Goal: Transaction & Acquisition: Download file/media

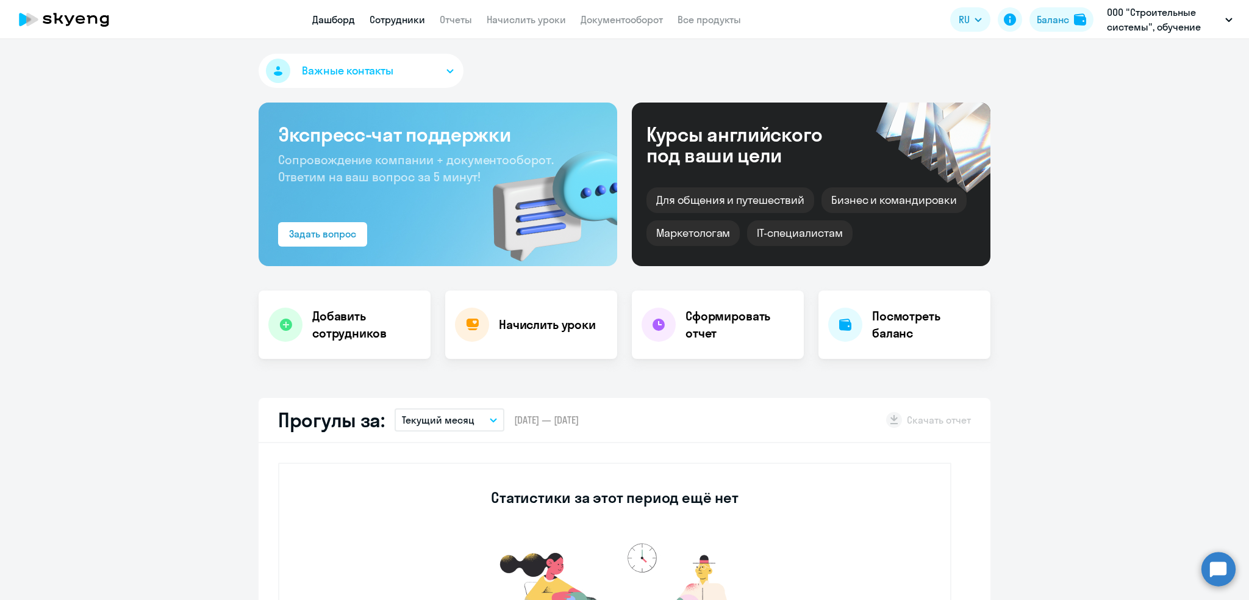
select select "30"
click at [379, 23] on link "Сотрудники" at bounding box center [398, 19] width 56 height 12
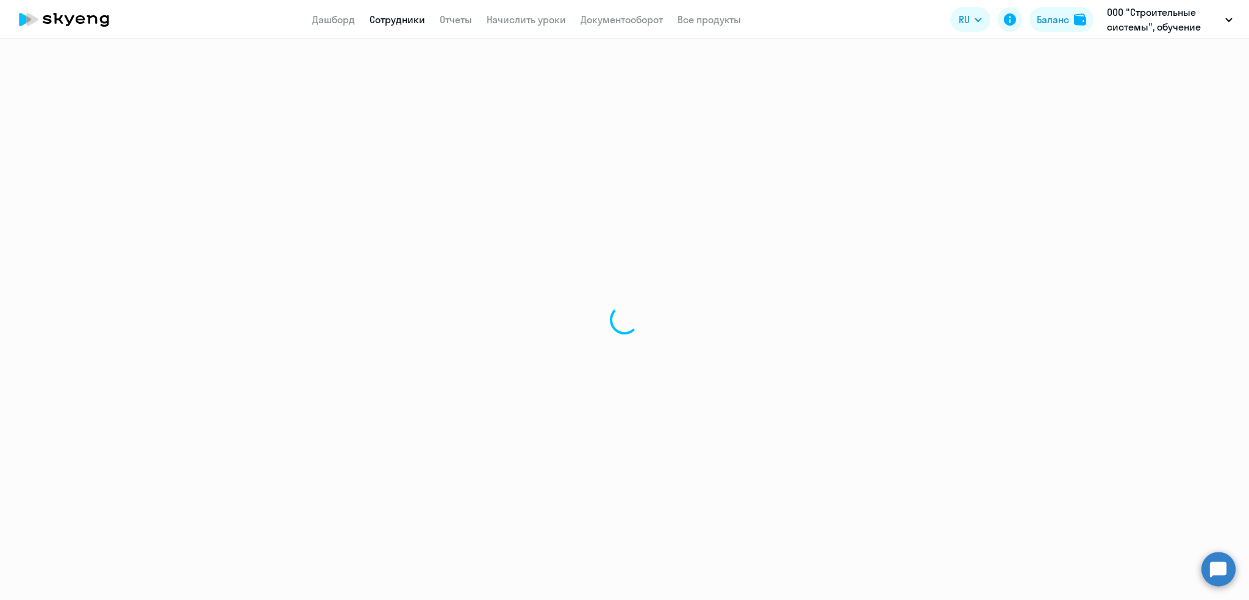
select select "30"
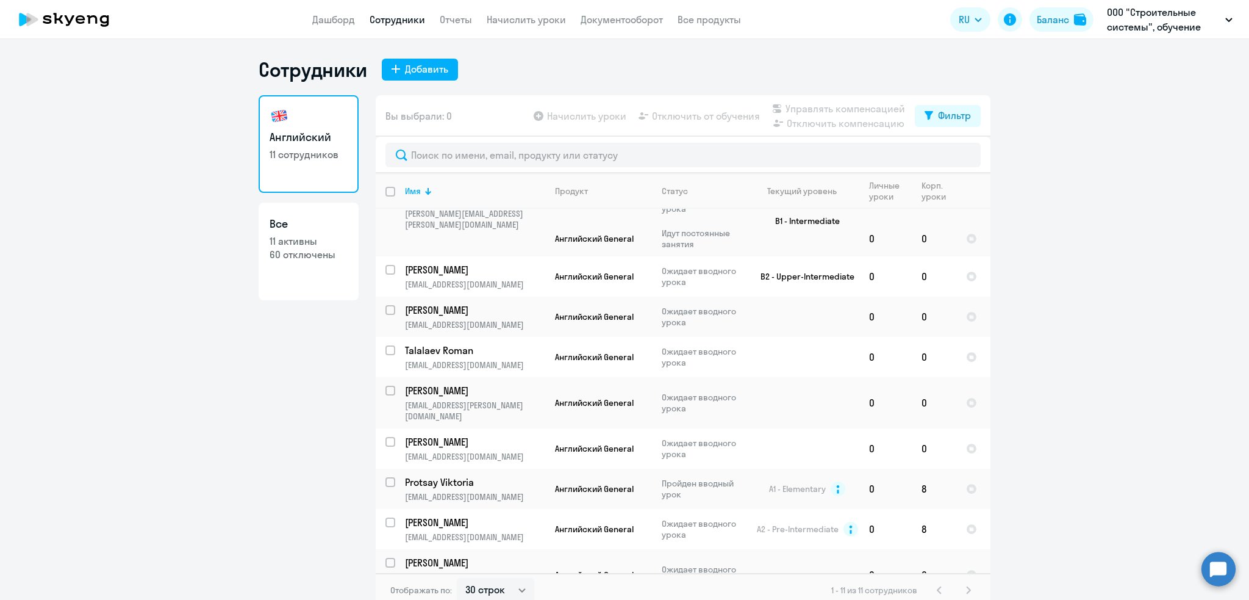
scroll to position [101, 0]
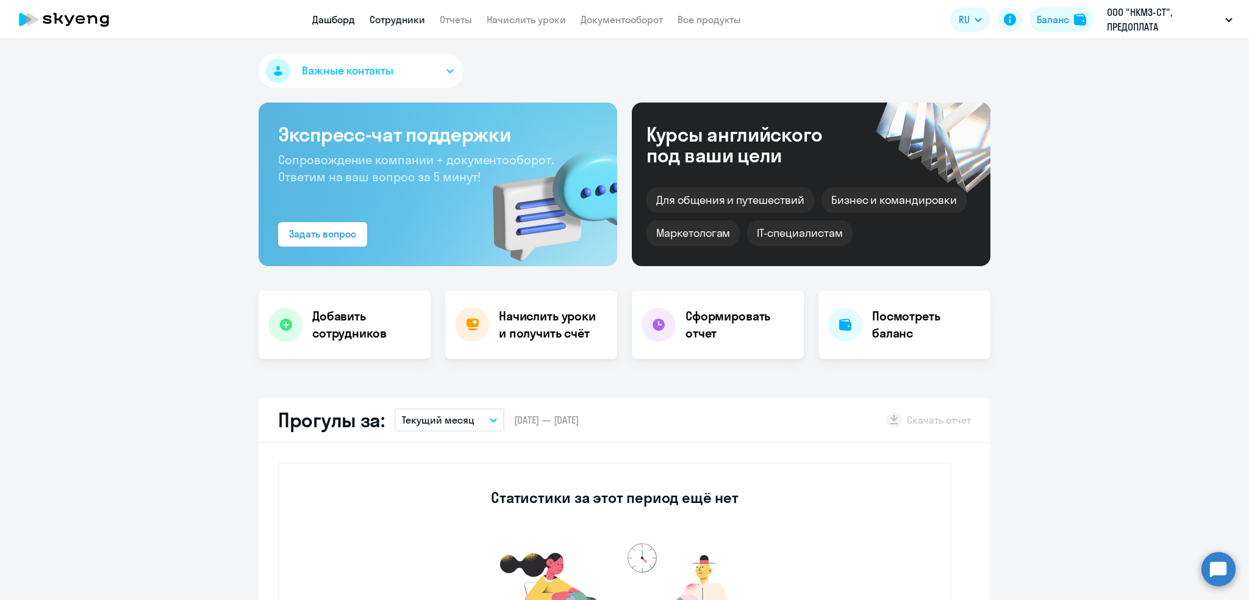
click at [409, 24] on link "Сотрудники" at bounding box center [398, 19] width 56 height 12
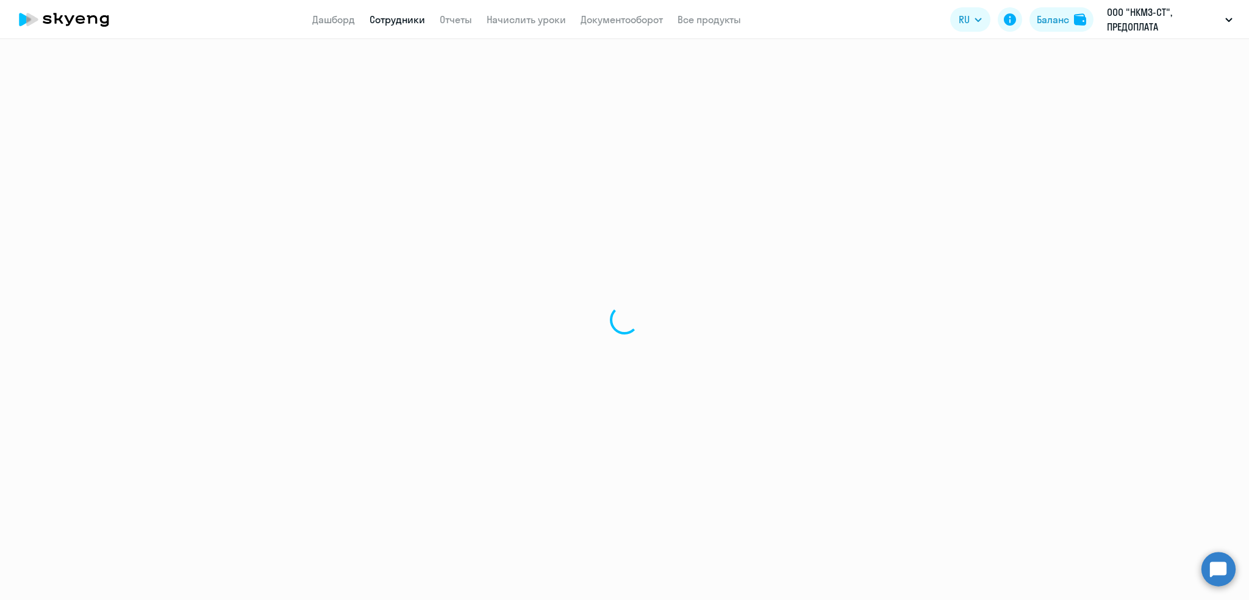
select select "30"
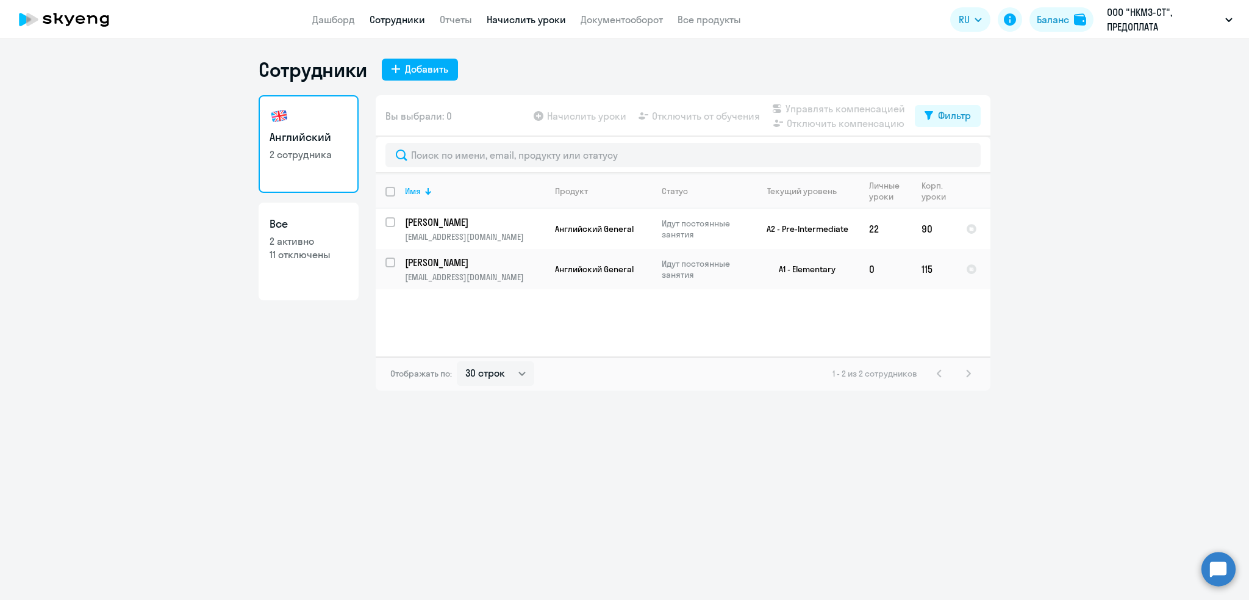
click at [524, 20] on link "Начислить уроки" at bounding box center [526, 19] width 79 height 12
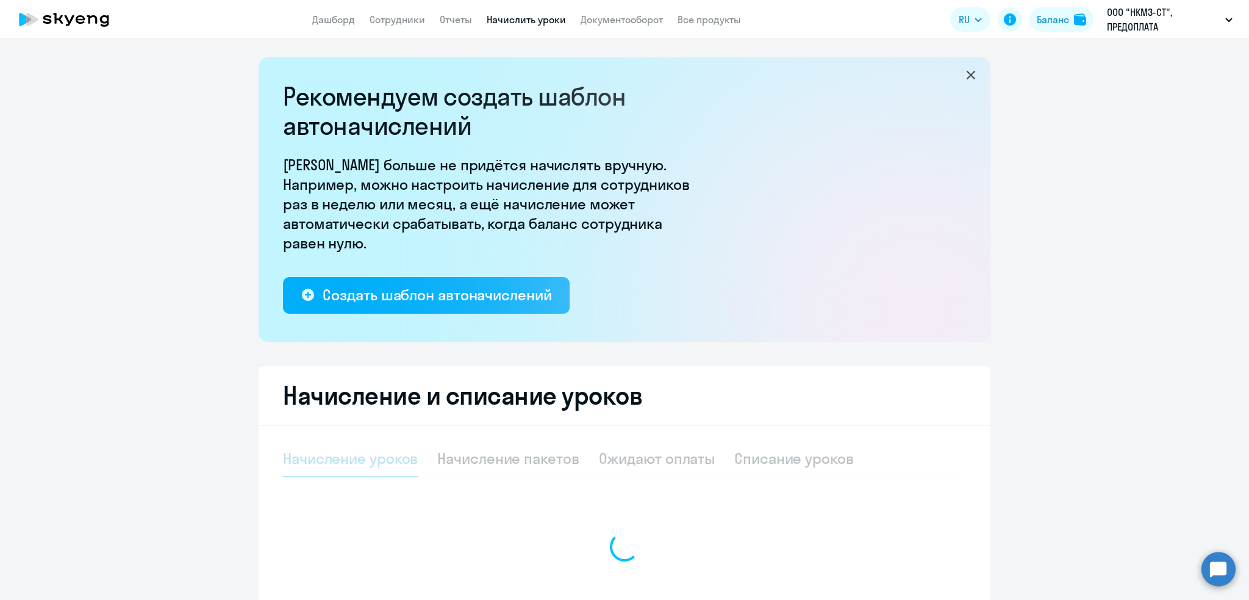
select select "10"
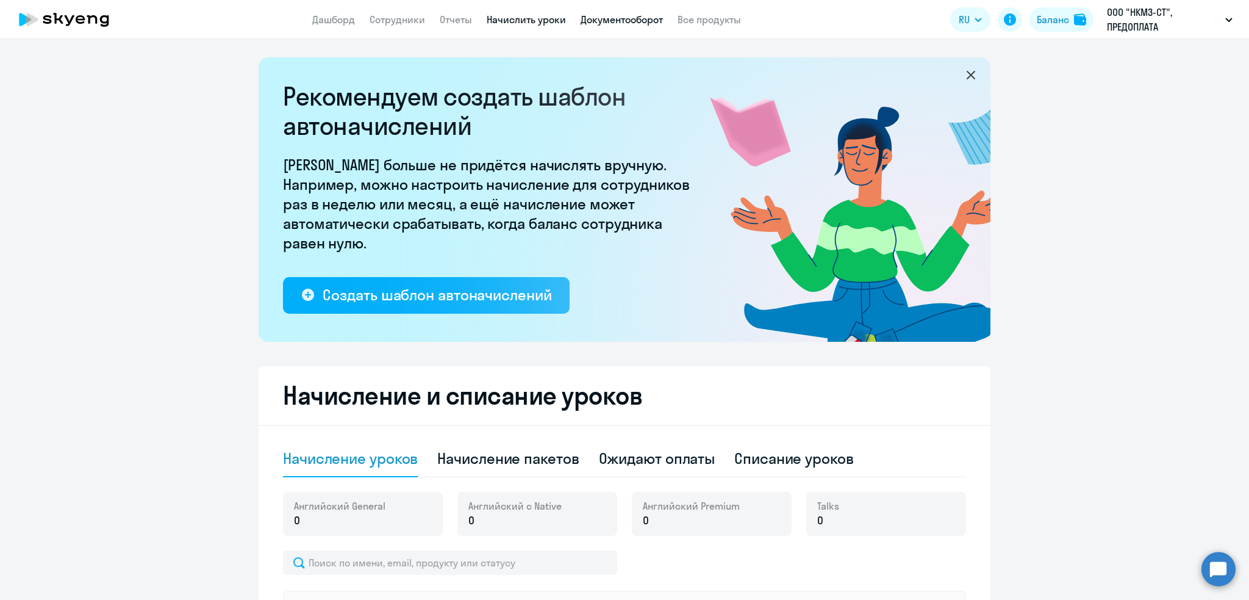
click at [621, 19] on link "Документооборот" at bounding box center [622, 19] width 82 height 12
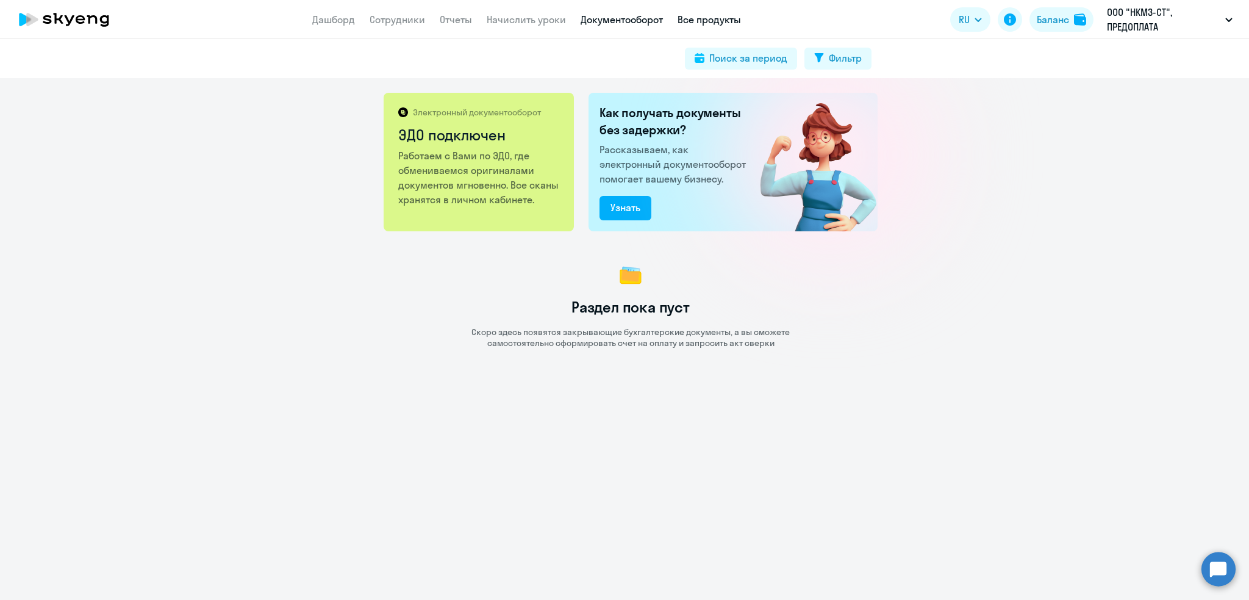
click at [700, 17] on link "Все продукты" at bounding box center [709, 19] width 63 height 12
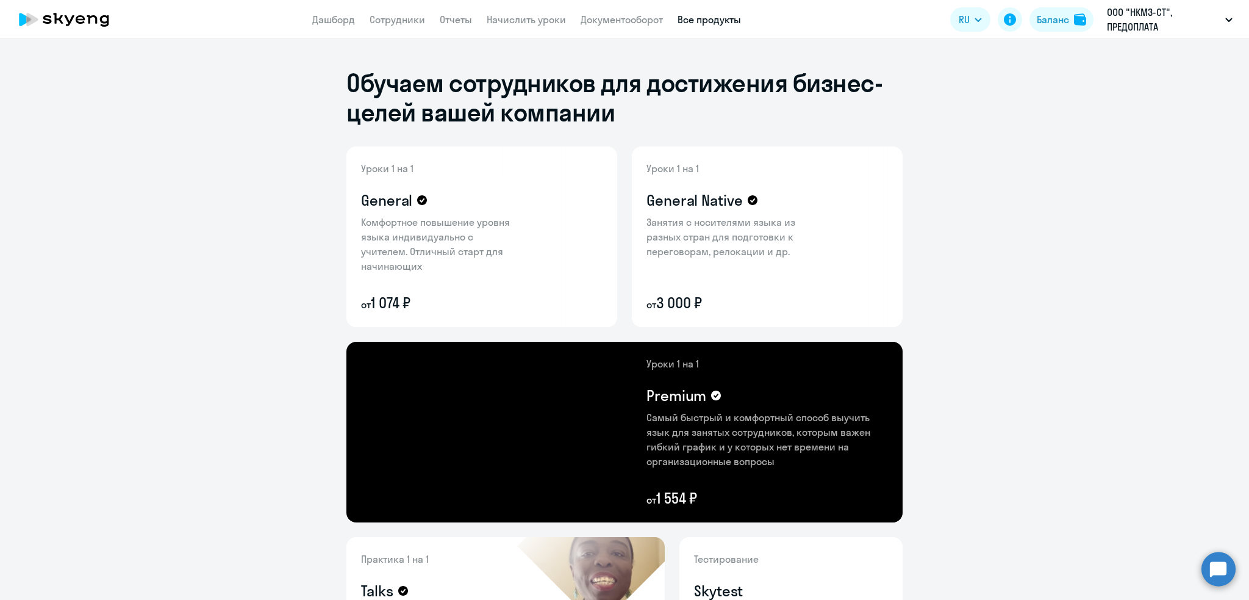
click at [368, 18] on nav "Дашборд Сотрудники Отчеты Начислить уроки Документооборот Все продукты" at bounding box center [526, 19] width 429 height 15
click at [387, 16] on link "Сотрудники" at bounding box center [398, 19] width 56 height 12
select select "30"
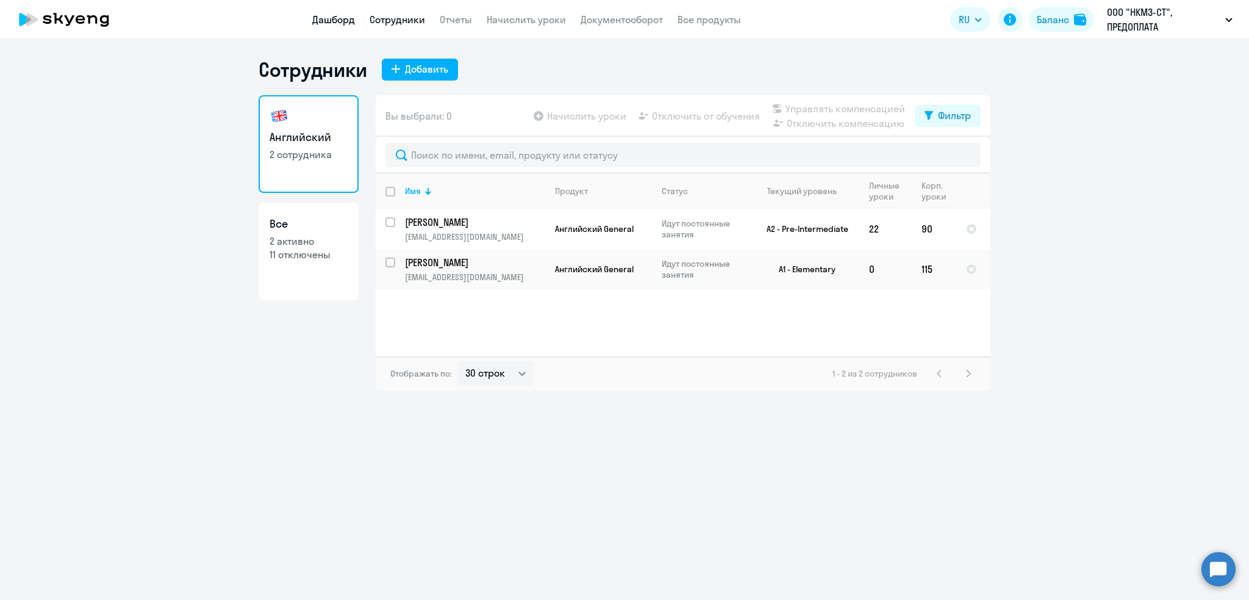
click at [329, 20] on link "Дашборд" at bounding box center [333, 19] width 43 height 12
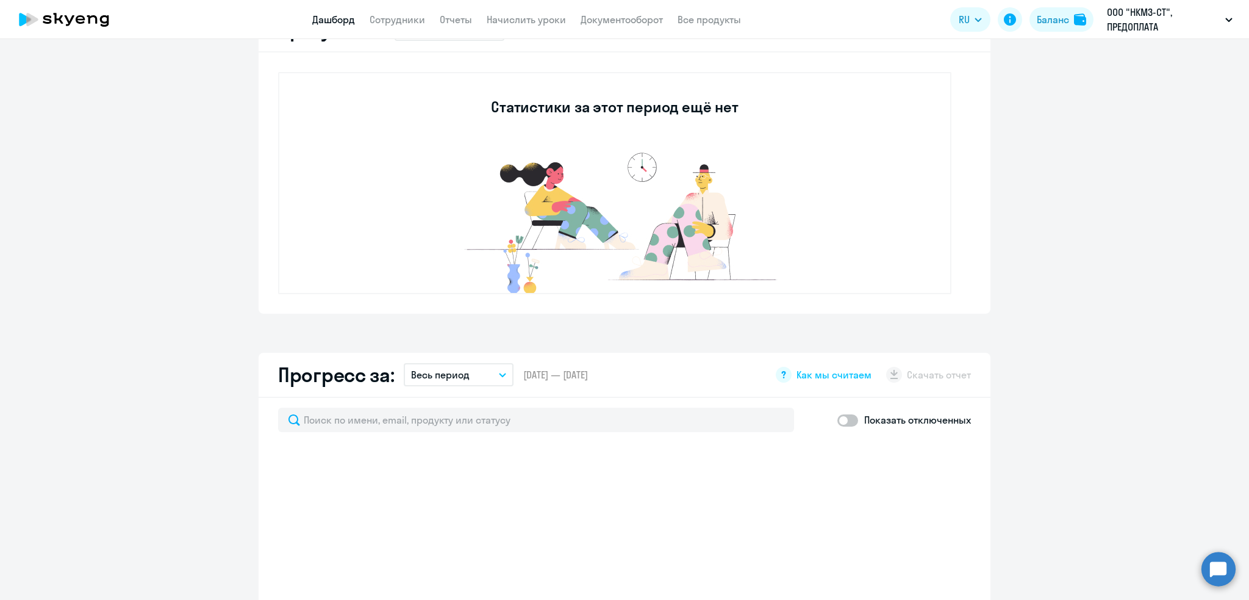
select select "30"
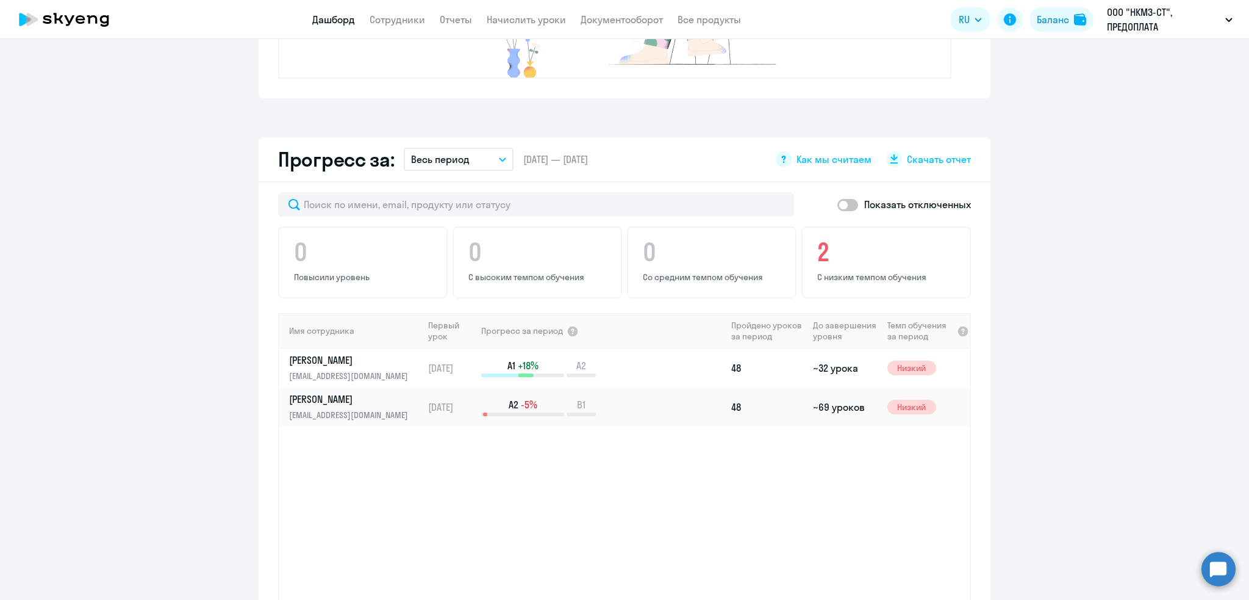
scroll to position [602, 0]
click at [837, 208] on span at bounding box center [847, 208] width 21 height 12
click at [837, 208] on input "checkbox" at bounding box center [837, 208] width 1 height 1
checkbox input "true"
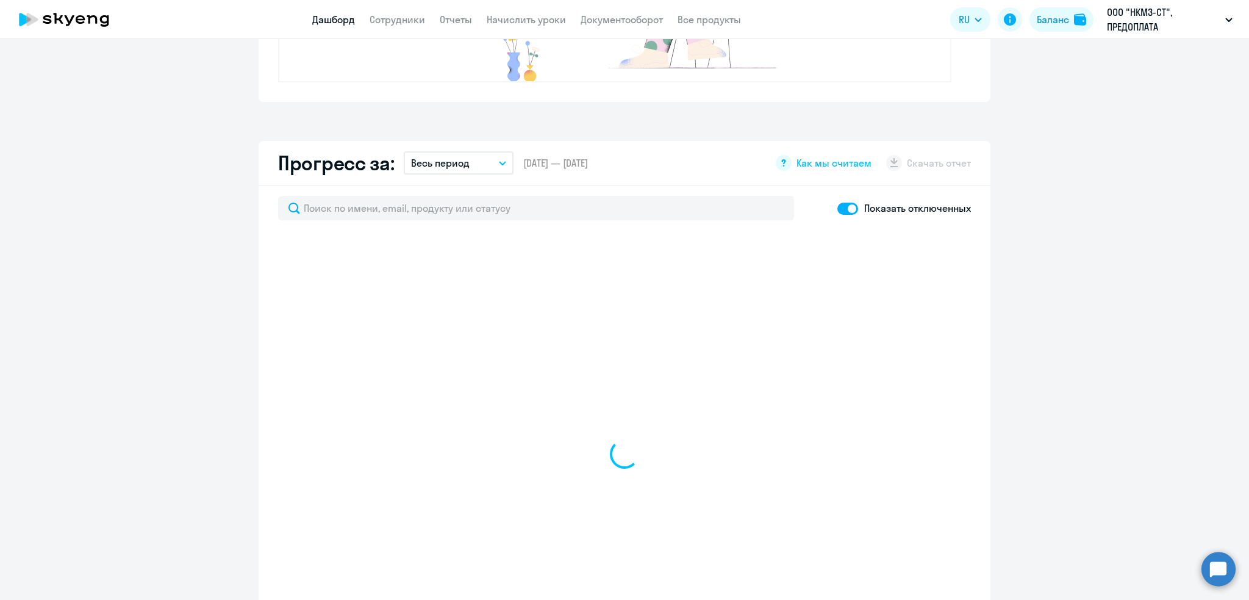
select select "30"
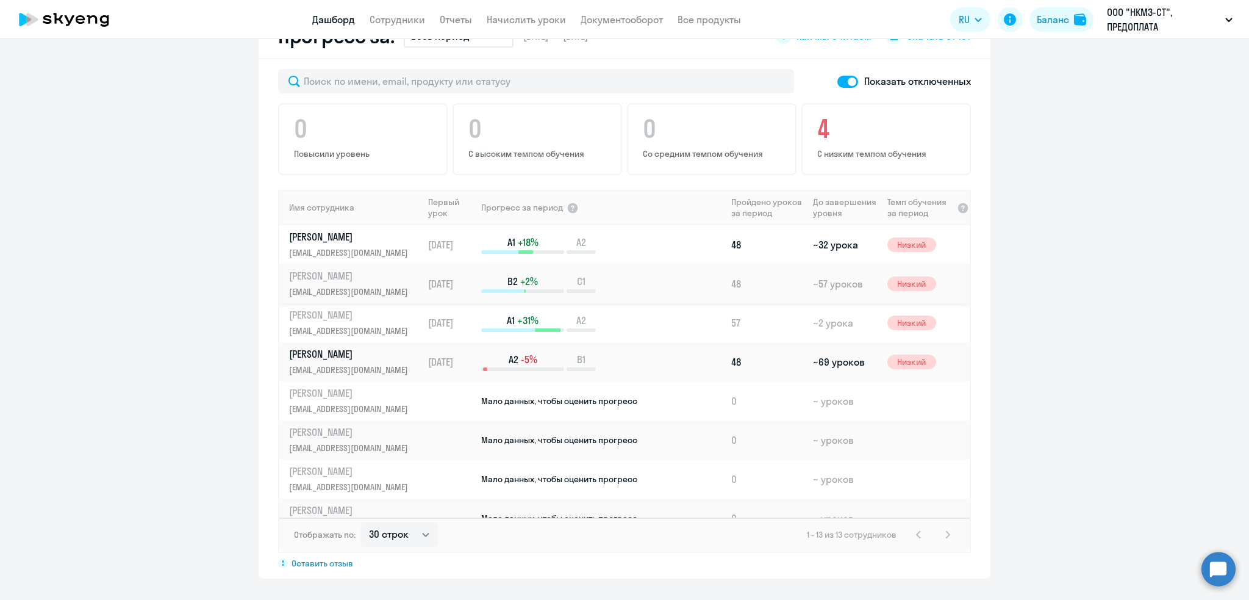
scroll to position [0, 0]
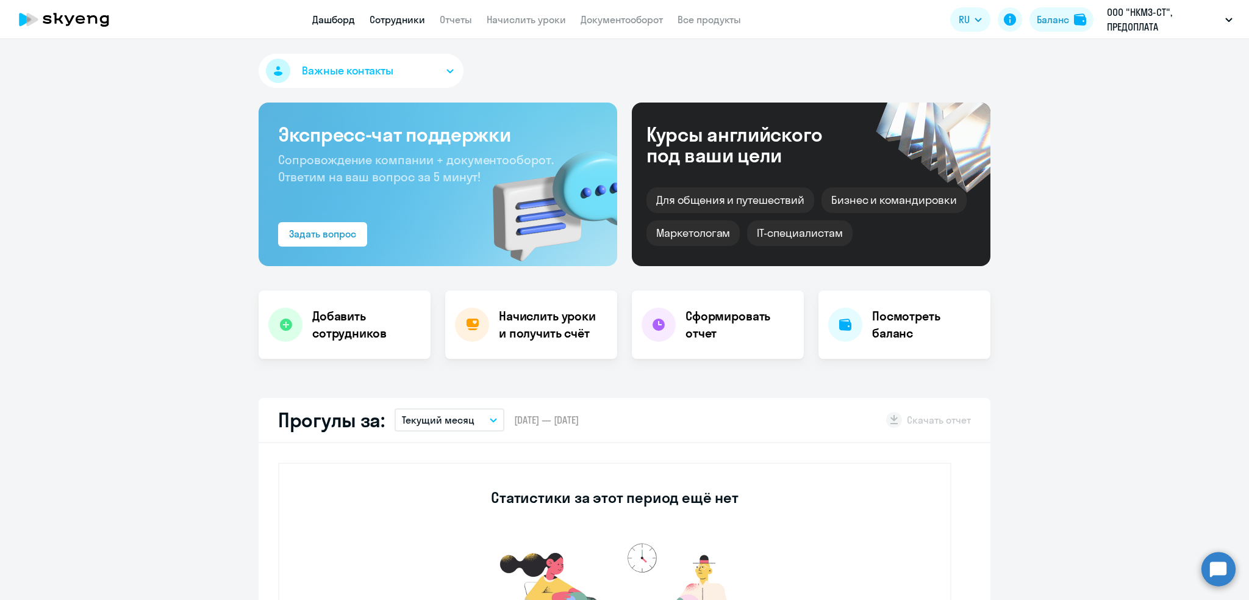
click at [393, 20] on link "Сотрудники" at bounding box center [398, 19] width 56 height 12
select select "30"
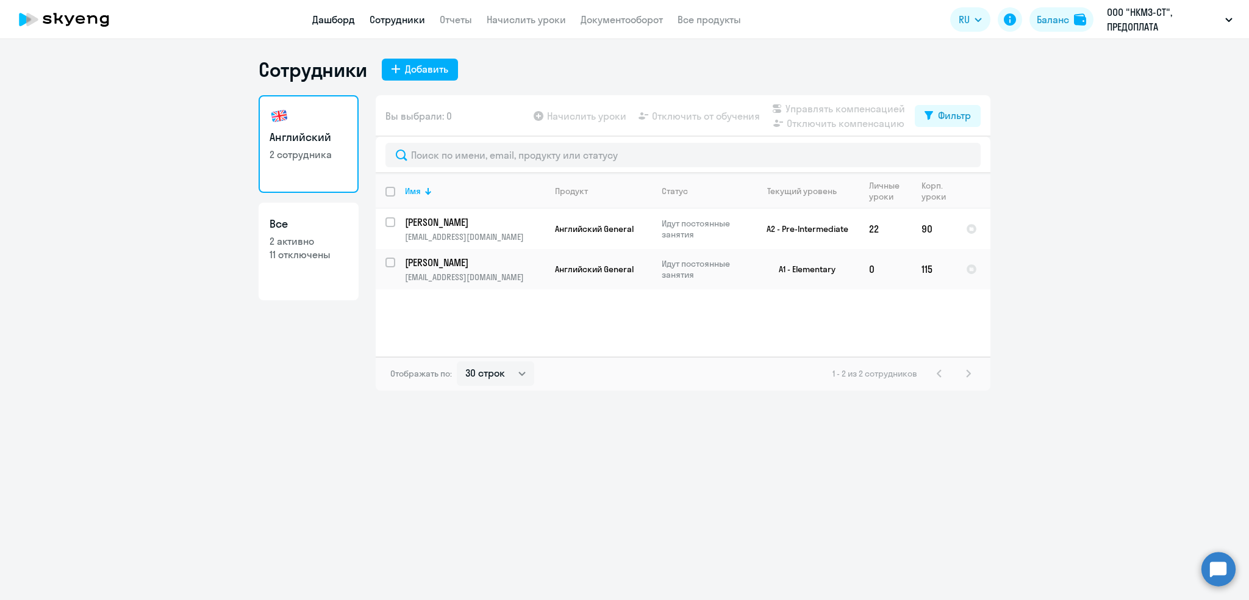
click at [328, 18] on link "Дашборд" at bounding box center [333, 19] width 43 height 12
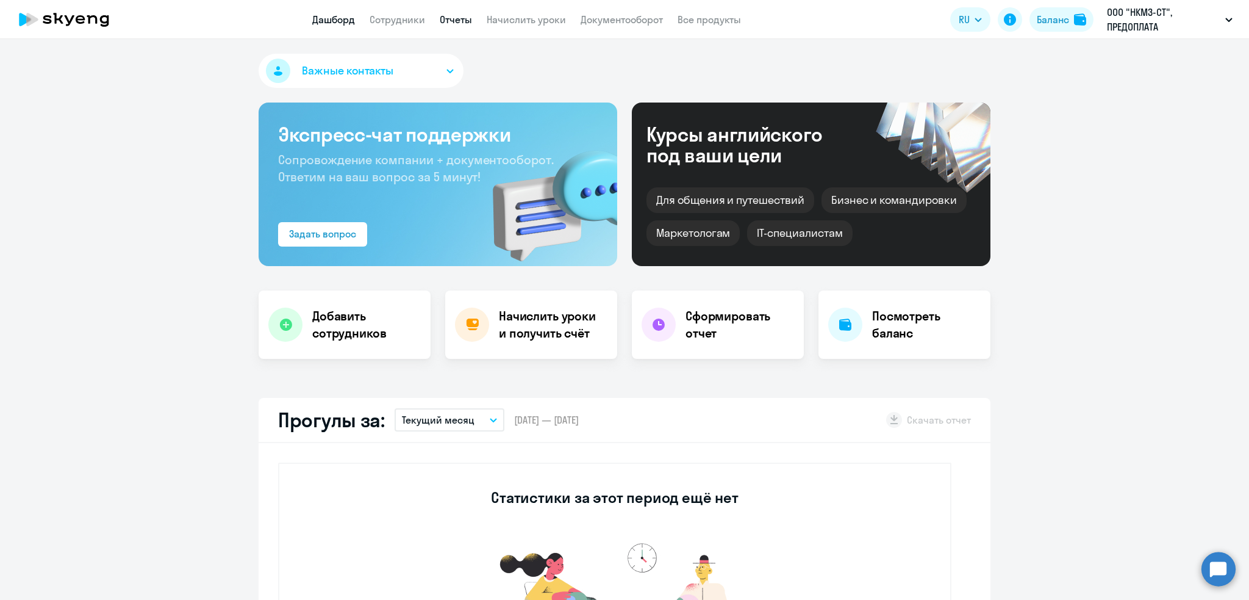
click at [442, 17] on link "Отчеты" at bounding box center [456, 19] width 32 height 12
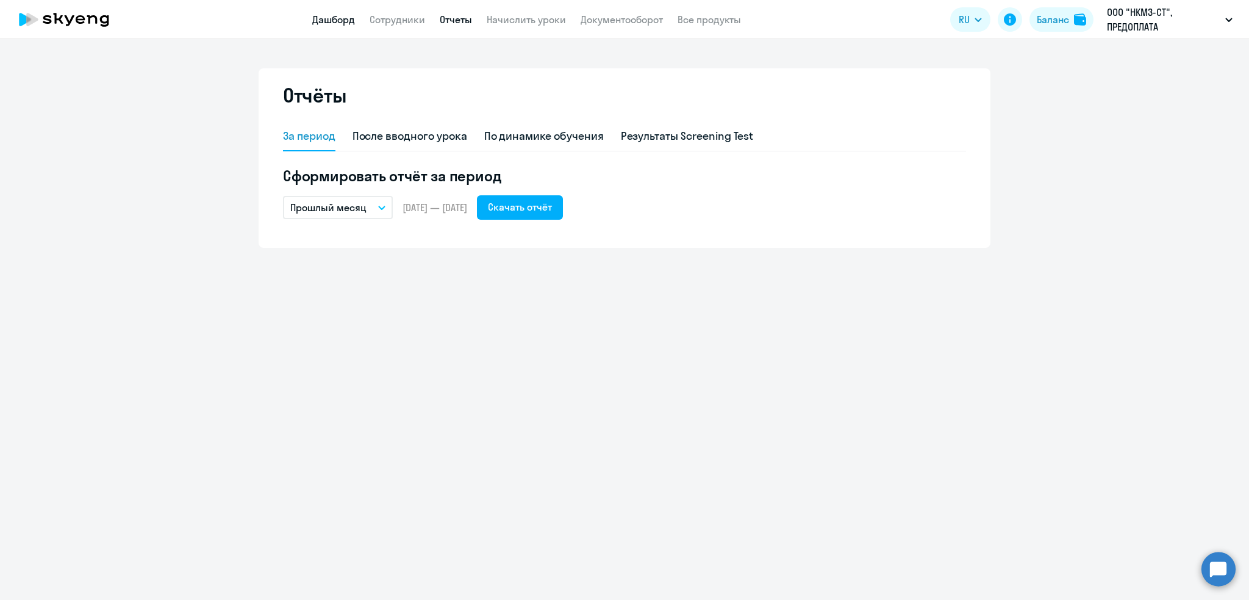
click at [334, 23] on link "Дашборд" at bounding box center [333, 19] width 43 height 12
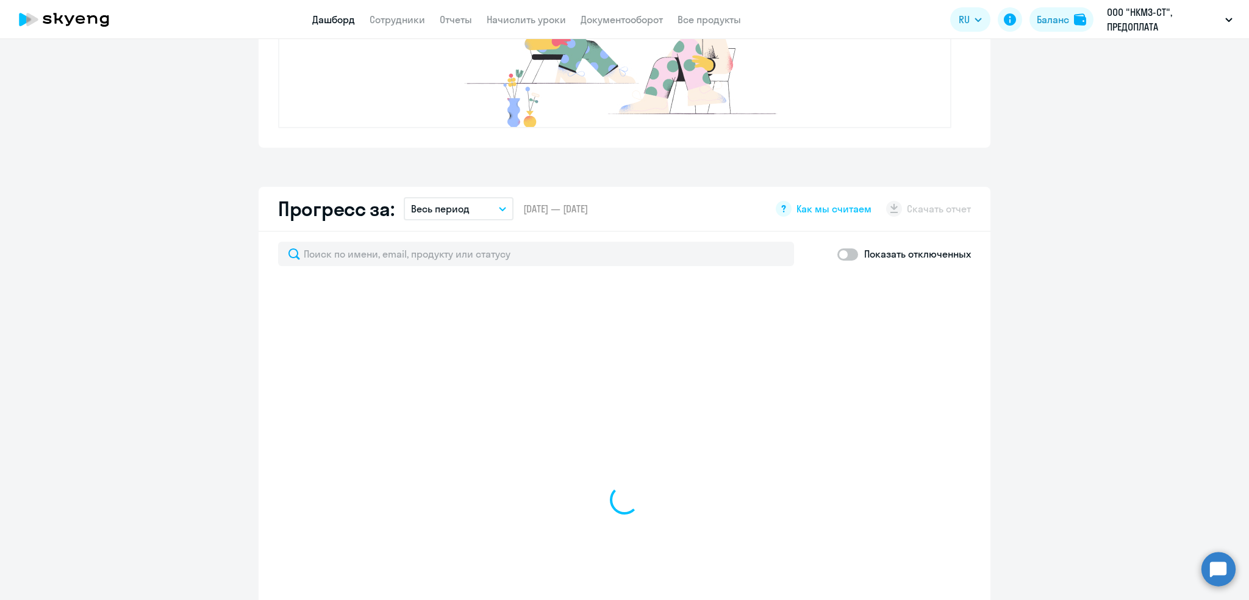
select select "30"
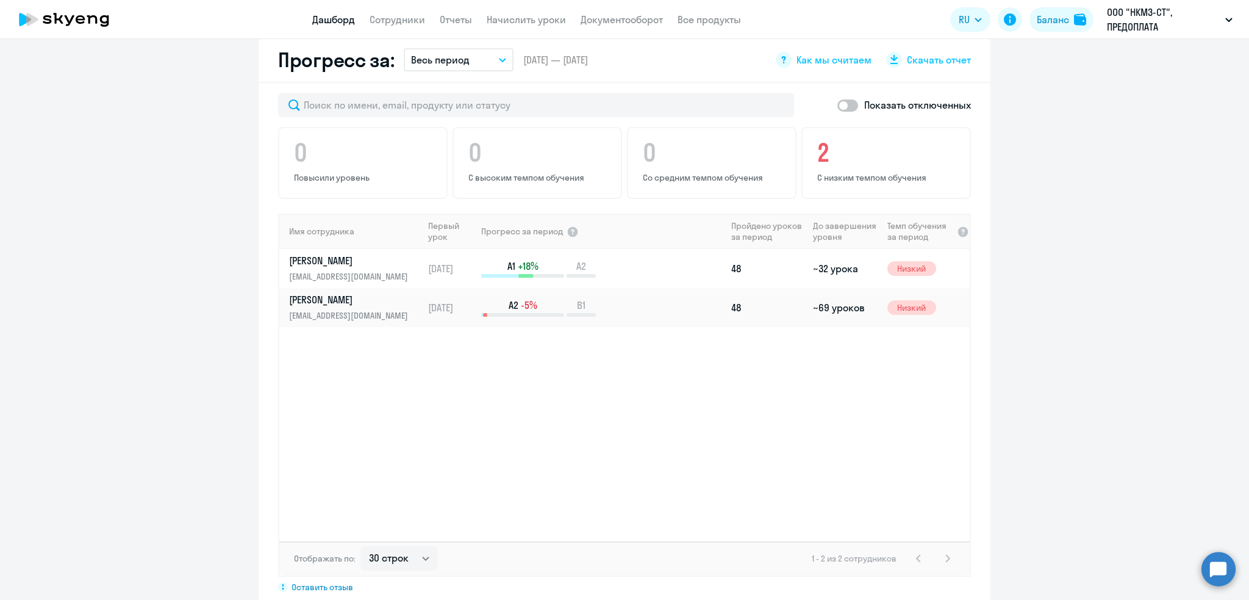
scroll to position [729, 0]
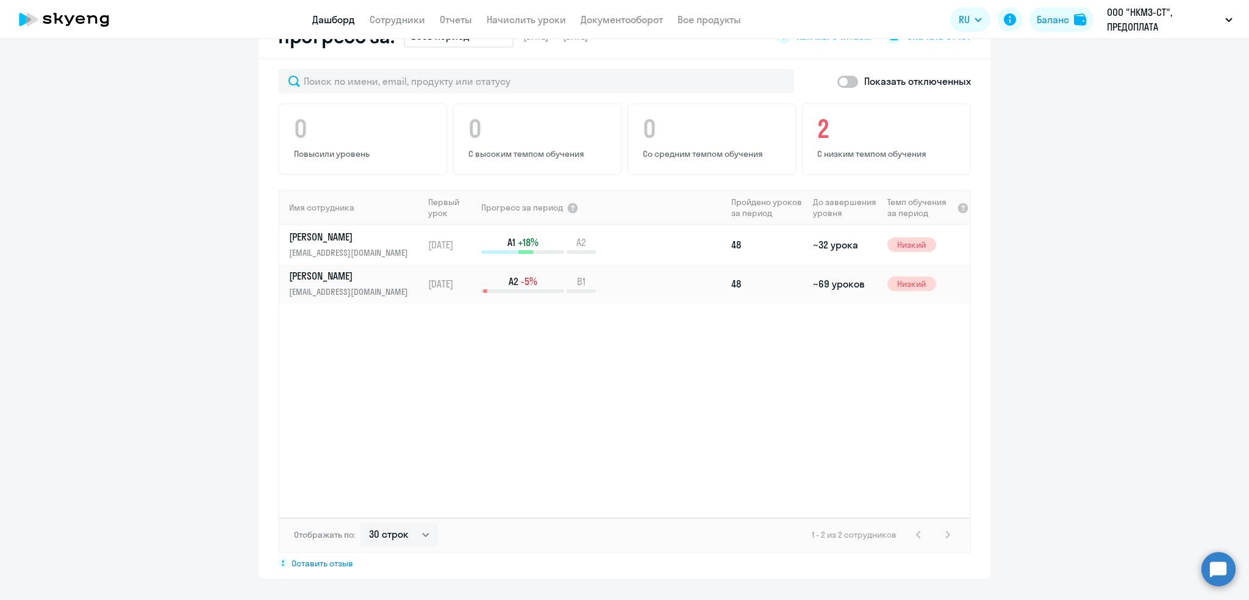
click at [829, 77] on div "Показать отключенных" at bounding box center [624, 81] width 693 height 24
click at [843, 80] on span at bounding box center [847, 82] width 21 height 12
click at [837, 81] on input "checkbox" at bounding box center [837, 81] width 1 height 1
checkbox input "true"
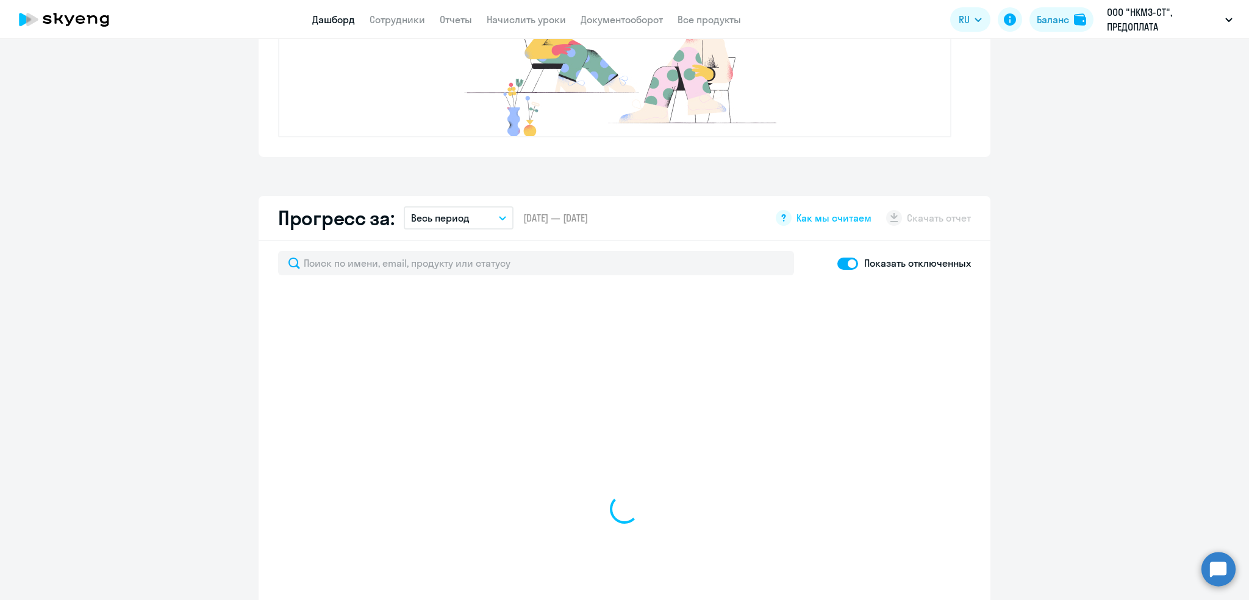
scroll to position [542, 0]
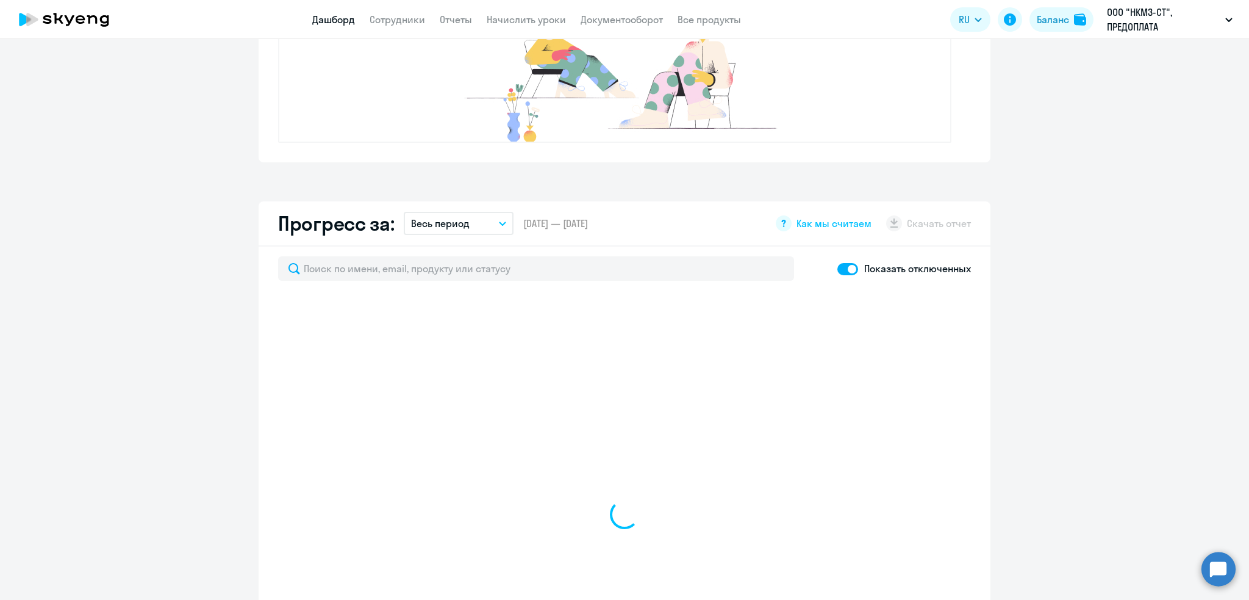
select select "30"
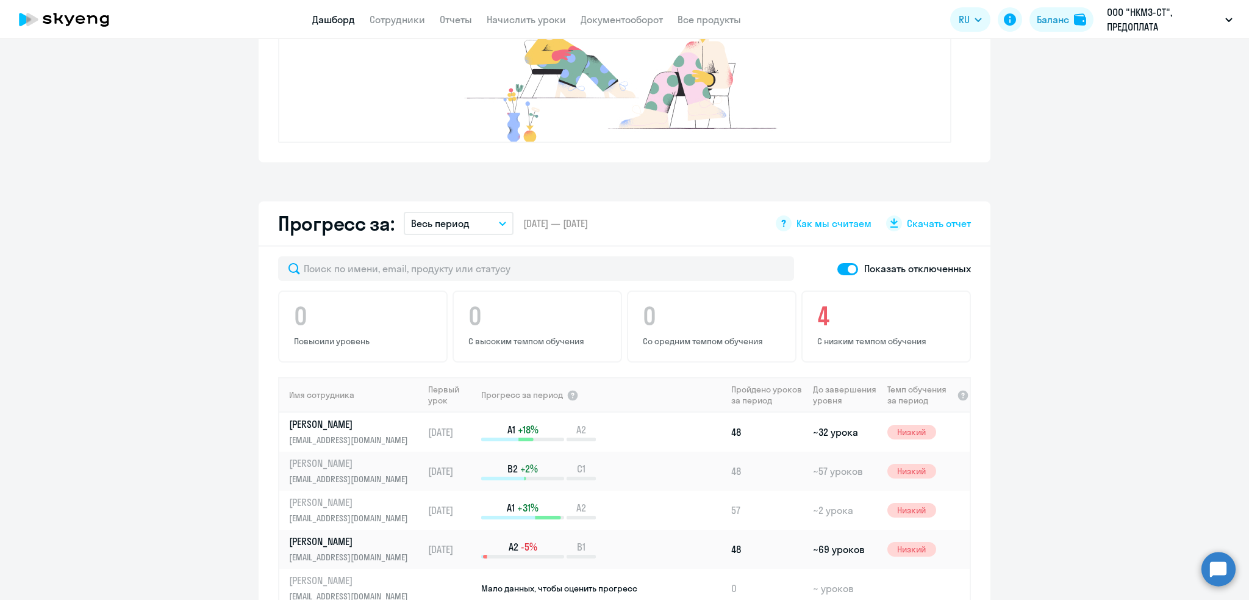
click at [464, 219] on button "Весь период" at bounding box center [459, 223] width 110 height 23
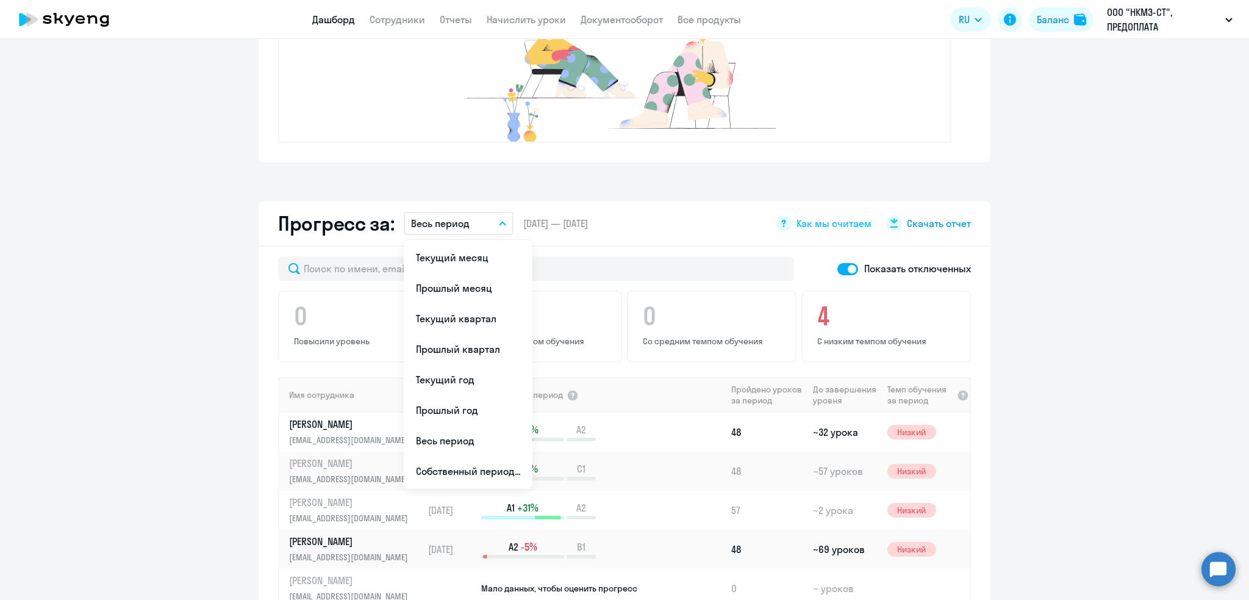
click at [918, 224] on span "Скачать отчет" at bounding box center [939, 223] width 64 height 13
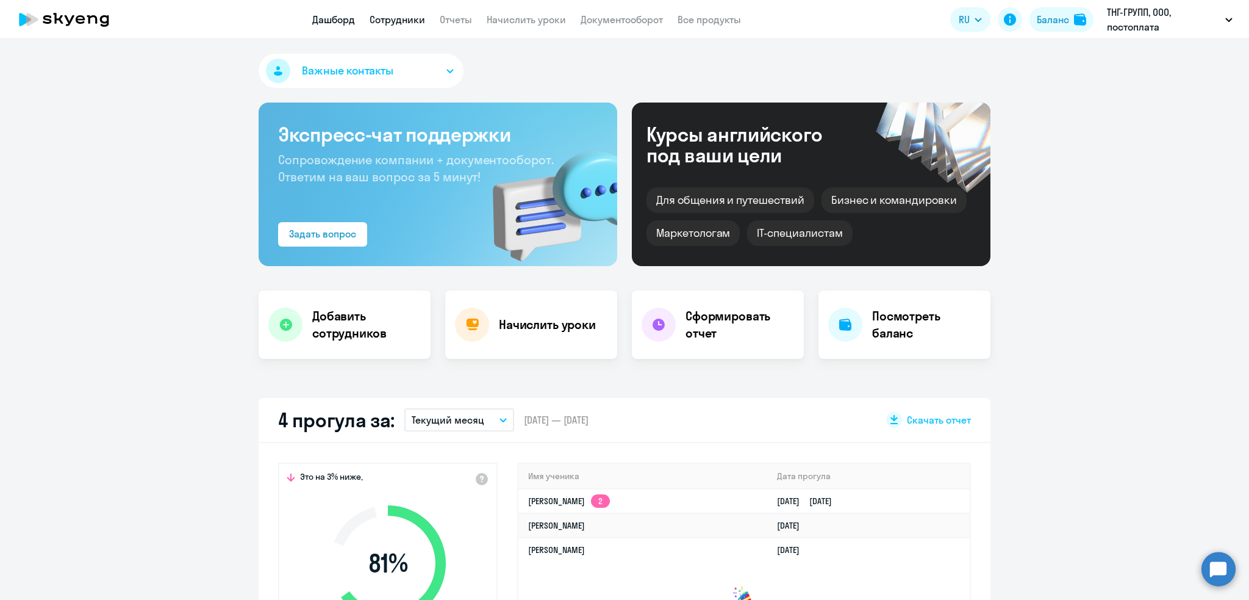
click at [392, 23] on link "Сотрудники" at bounding box center [398, 19] width 56 height 12
select select "30"
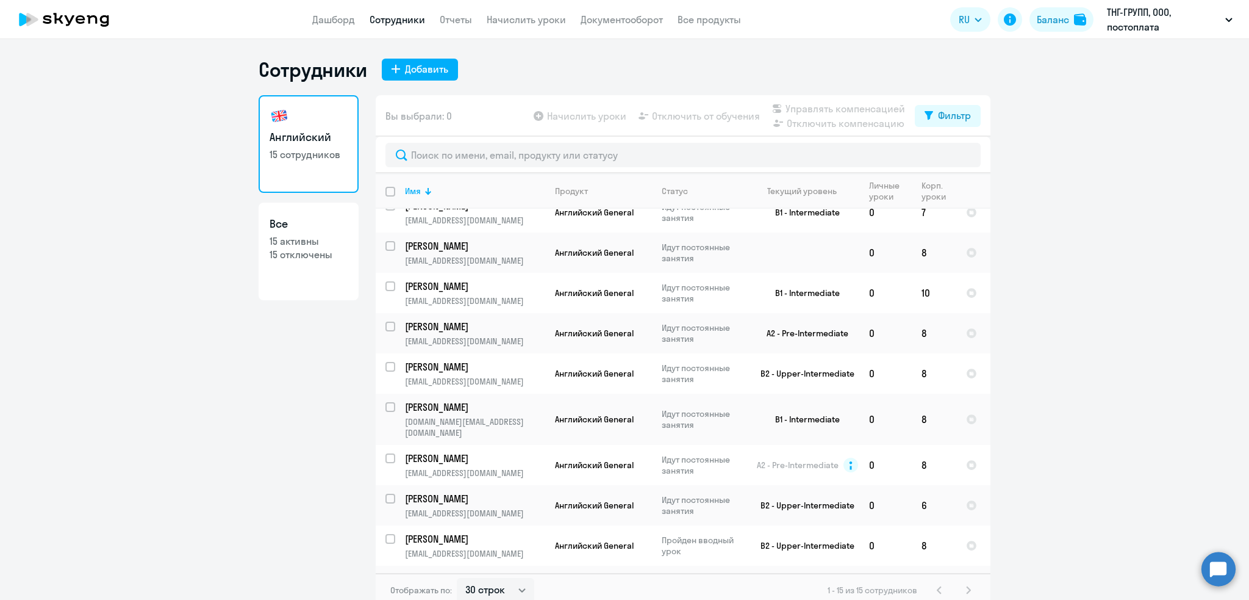
scroll to position [230, 0]
